Goal: Task Accomplishment & Management: Use online tool/utility

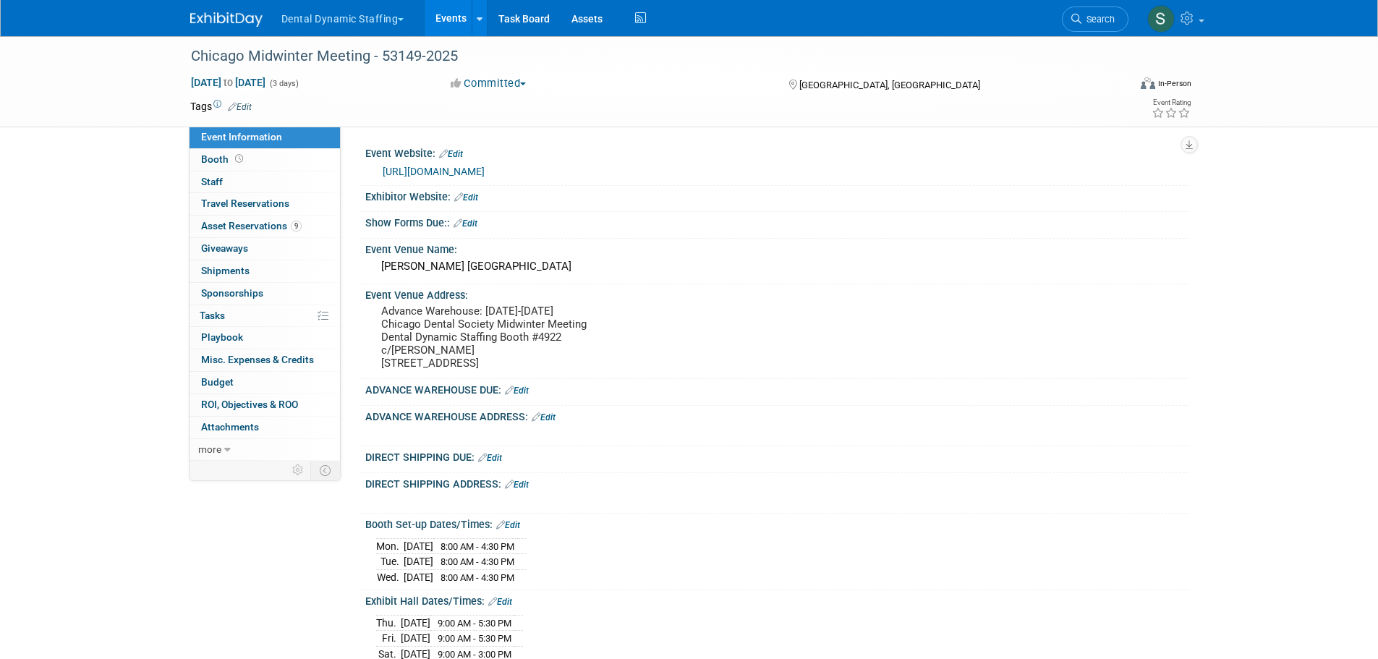
click at [401, 21] on button "Dental Dynamic Staffing" at bounding box center [351, 16] width 142 height 32
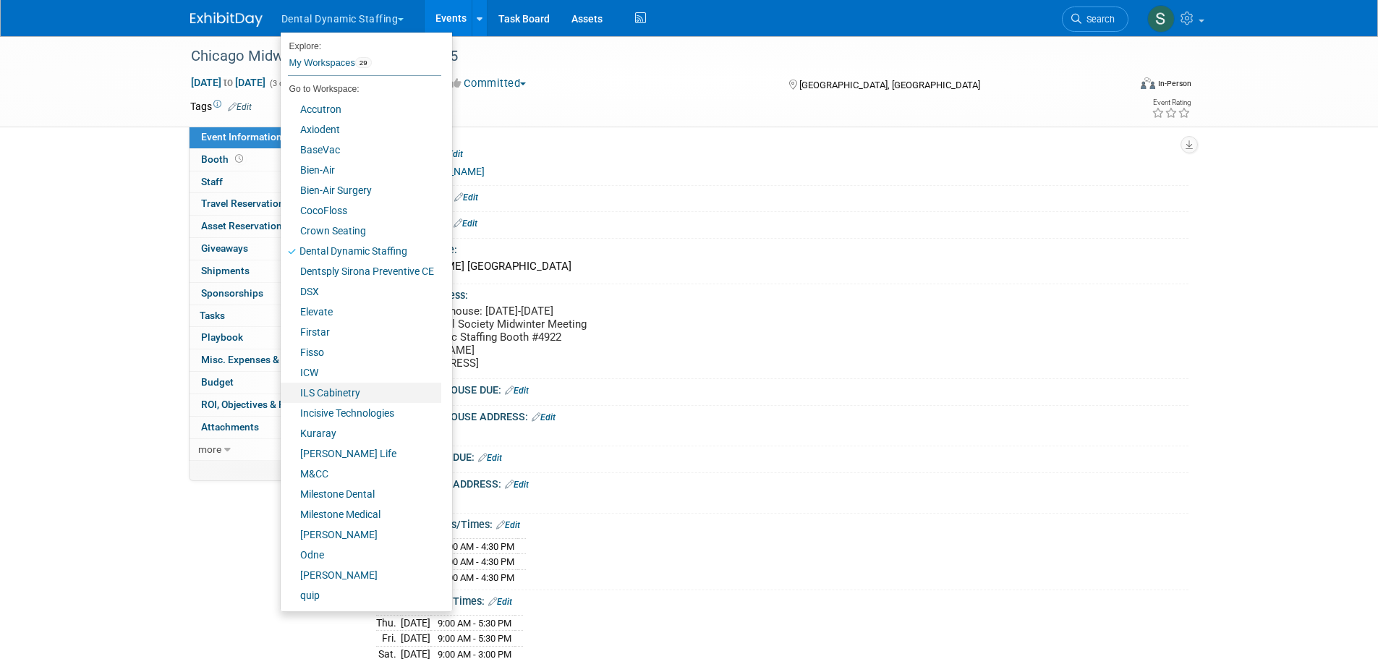
scroll to position [80, 0]
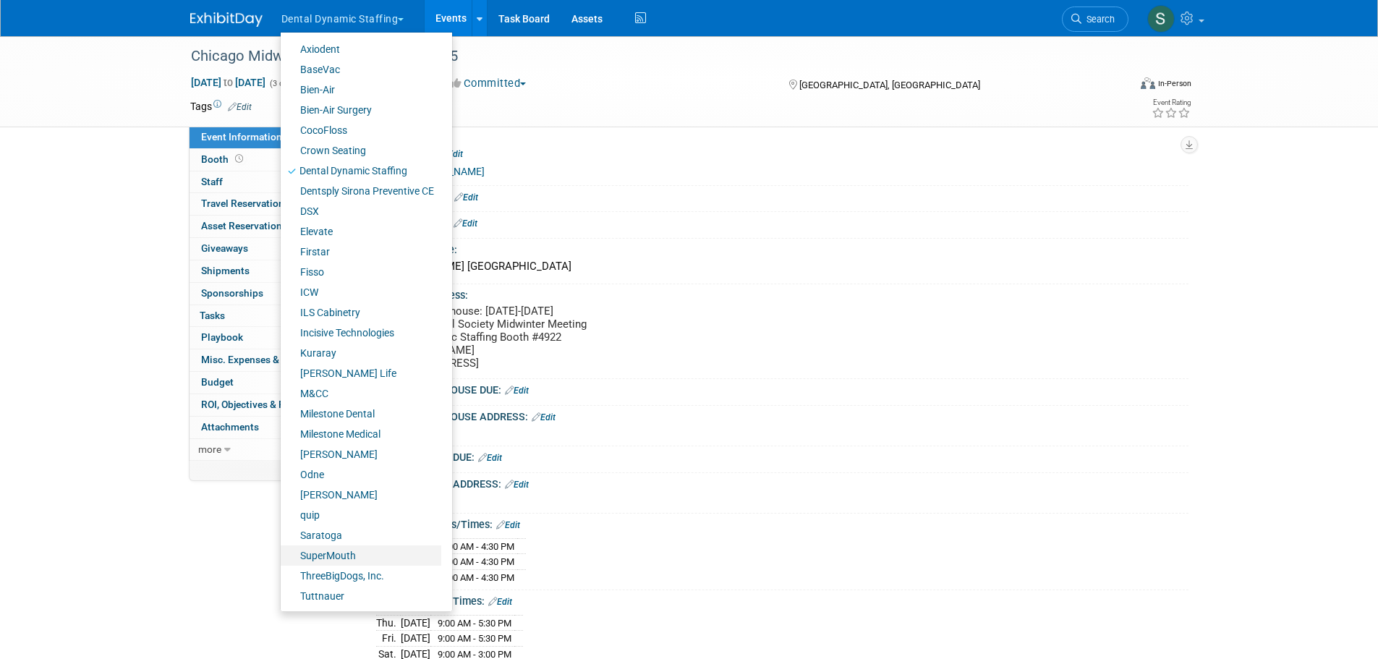
click at [355, 561] on link "SuperMouth" at bounding box center [361, 555] width 161 height 20
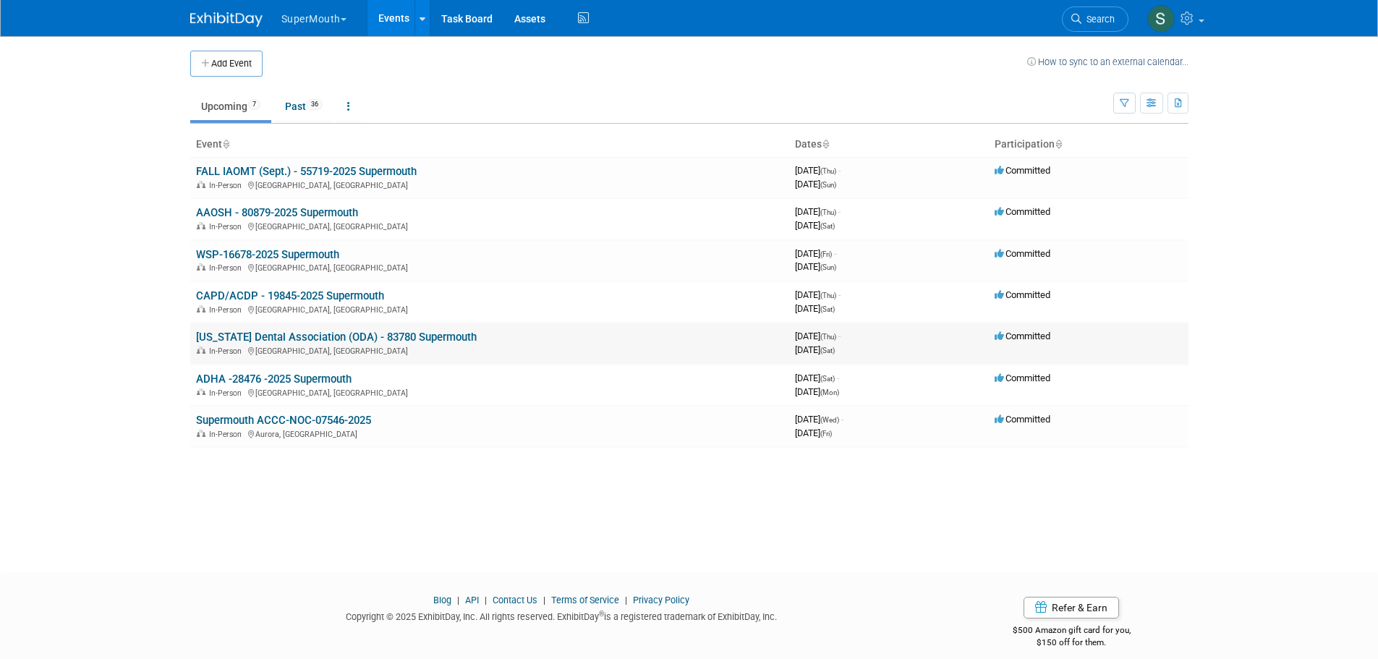
click at [323, 336] on link "[US_STATE] Dental Association (ODA) - 83780 Supermouth" at bounding box center [336, 337] width 281 height 13
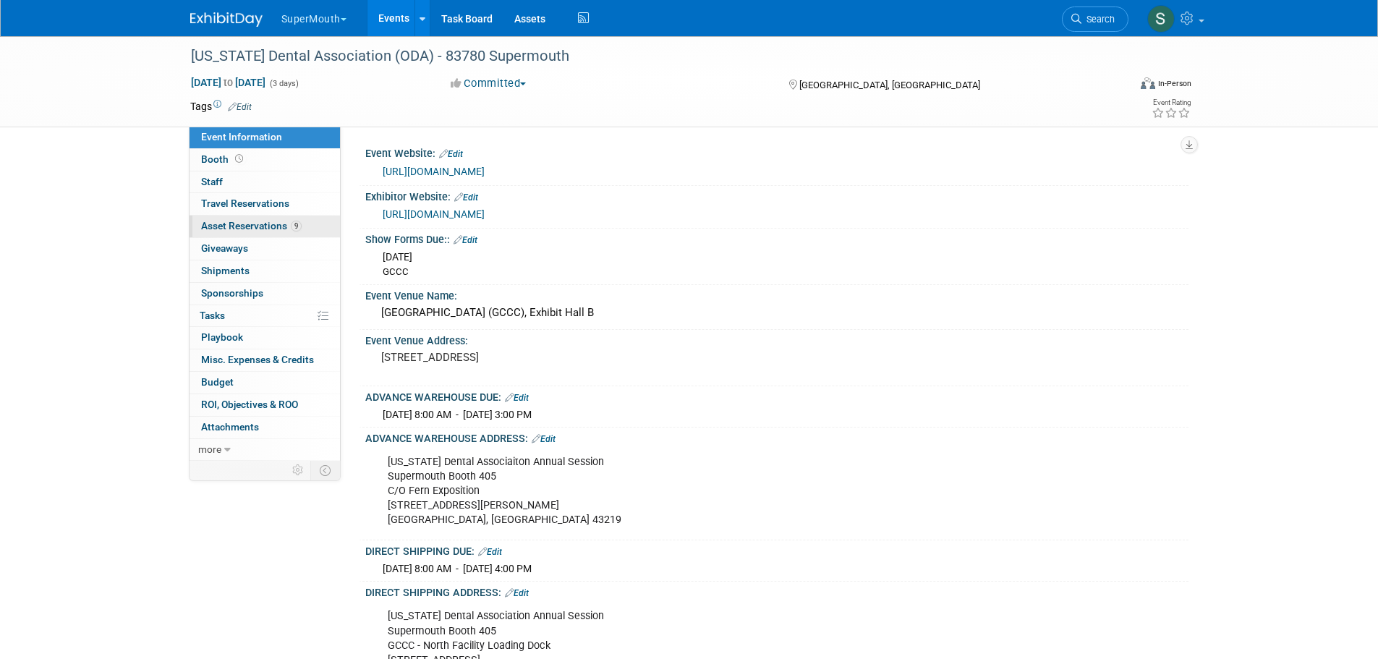
click at [293, 229] on span "9" at bounding box center [296, 226] width 11 height 11
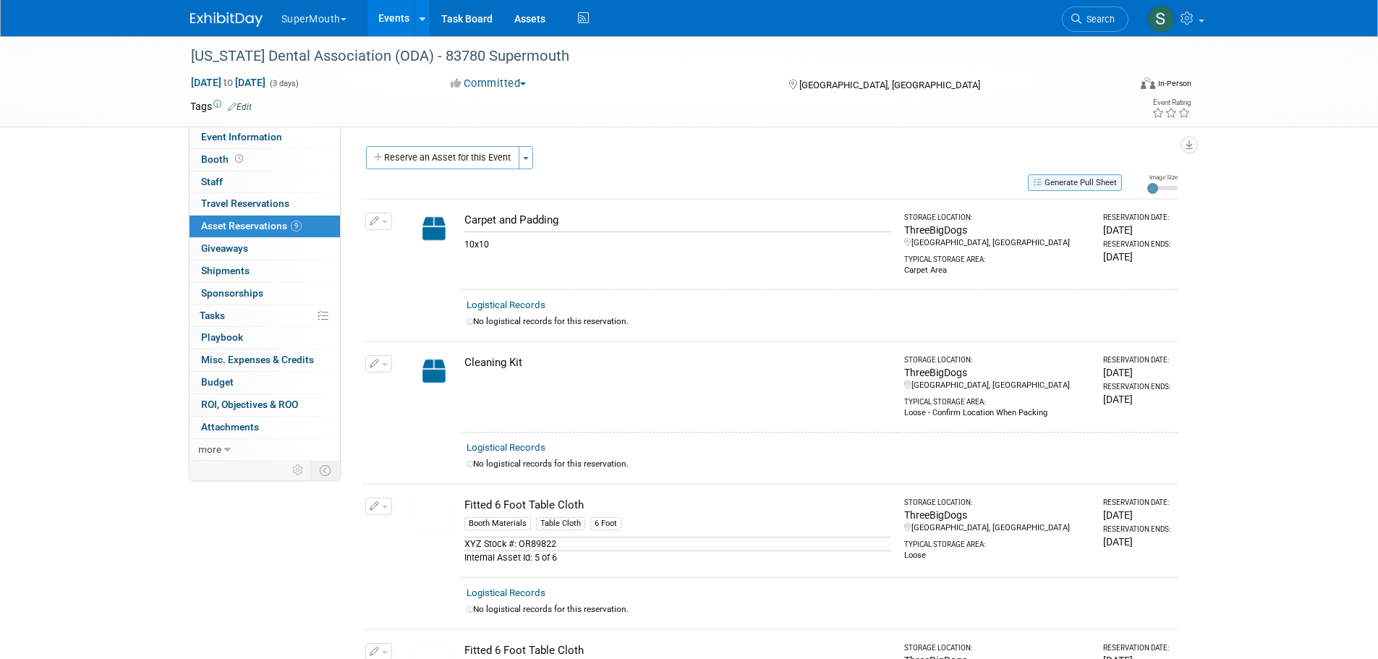
click at [1039, 181] on icon "button" at bounding box center [1039, 182] width 12 height 8
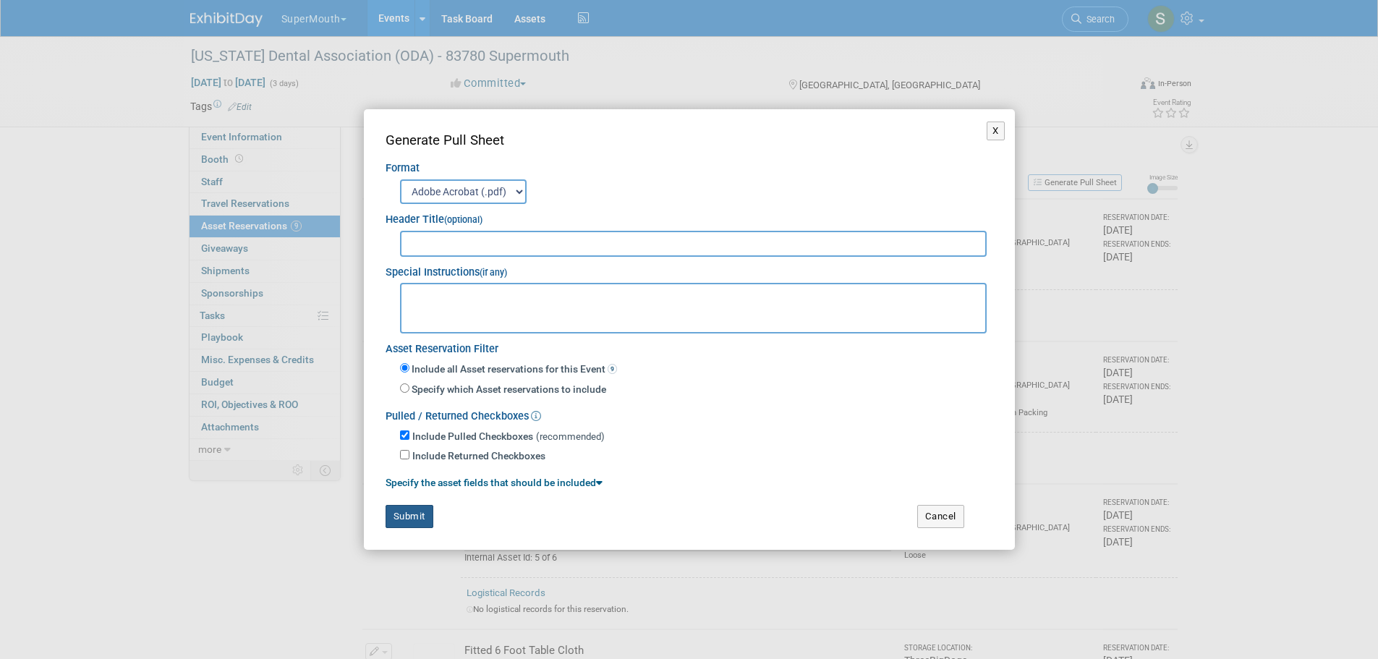
click at [418, 515] on button "Submit" at bounding box center [409, 516] width 48 height 23
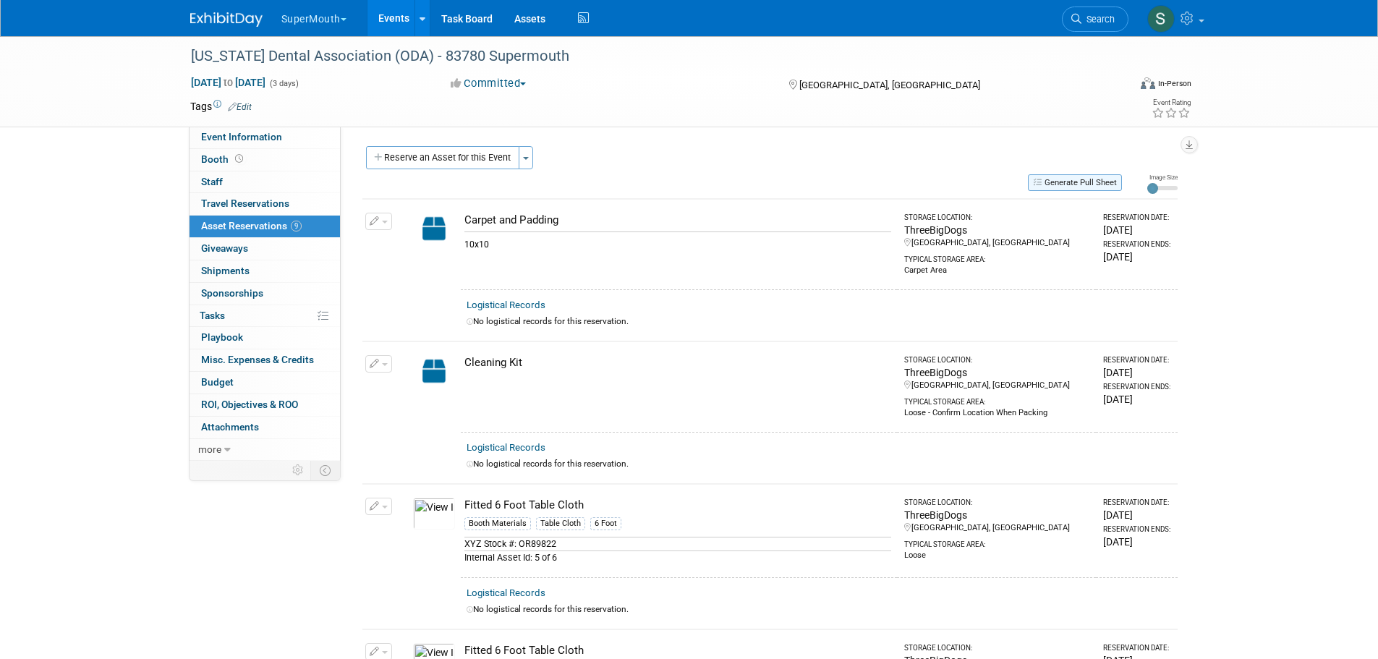
click at [1062, 180] on button "Generate Pull Sheet" at bounding box center [1075, 182] width 94 height 17
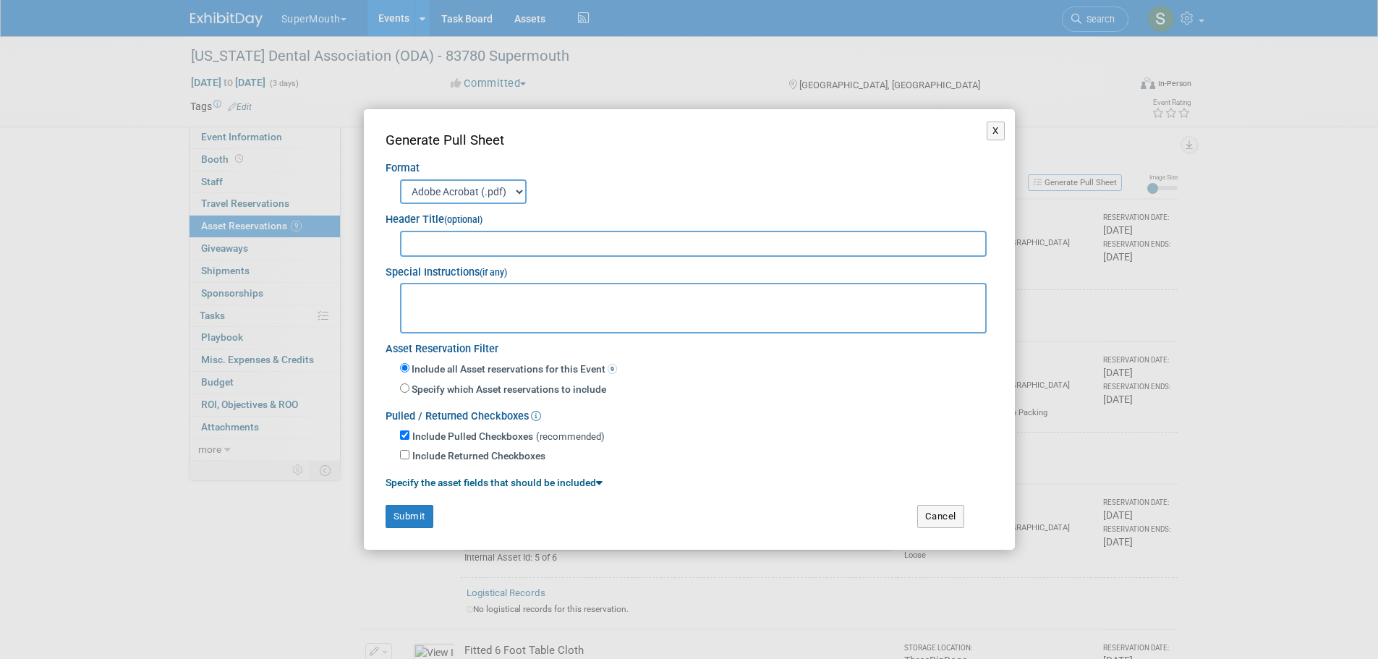
click at [511, 456] on label "Include Returned Checkboxes" at bounding box center [478, 456] width 133 height 14
click at [409, 456] on input "Include Returned Checkboxes" at bounding box center [404, 454] width 9 height 9
checkbox input "true"
click at [587, 482] on link "Specify the asset fields that should be included" at bounding box center [493, 483] width 217 height 12
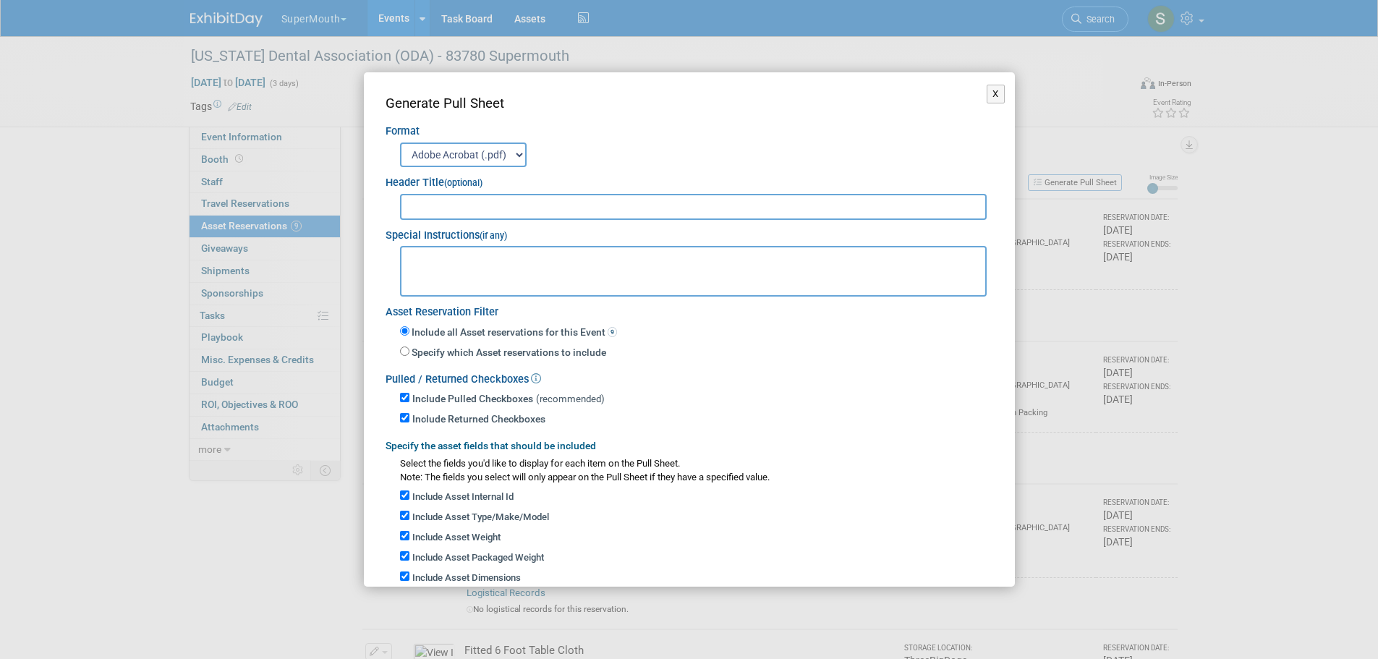
scroll to position [197, 0]
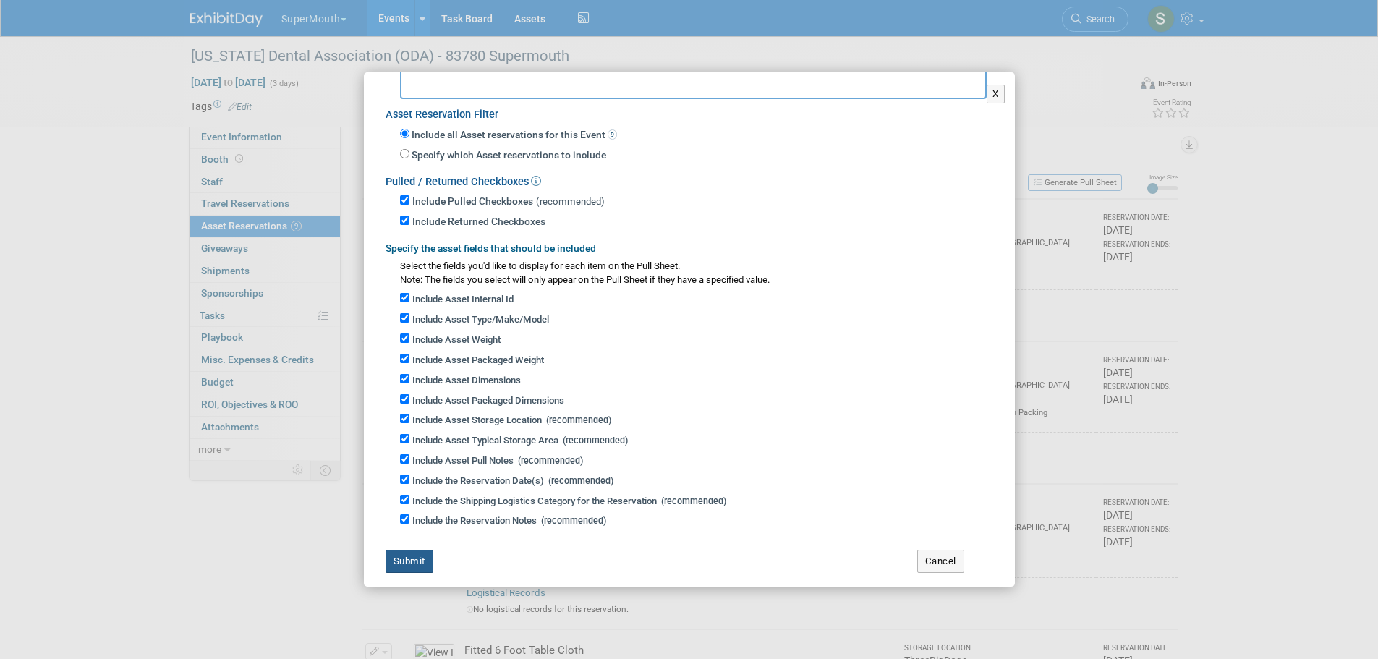
click at [414, 550] on button "Submit" at bounding box center [409, 561] width 48 height 23
